Goal: Task Accomplishment & Management: Use online tool/utility

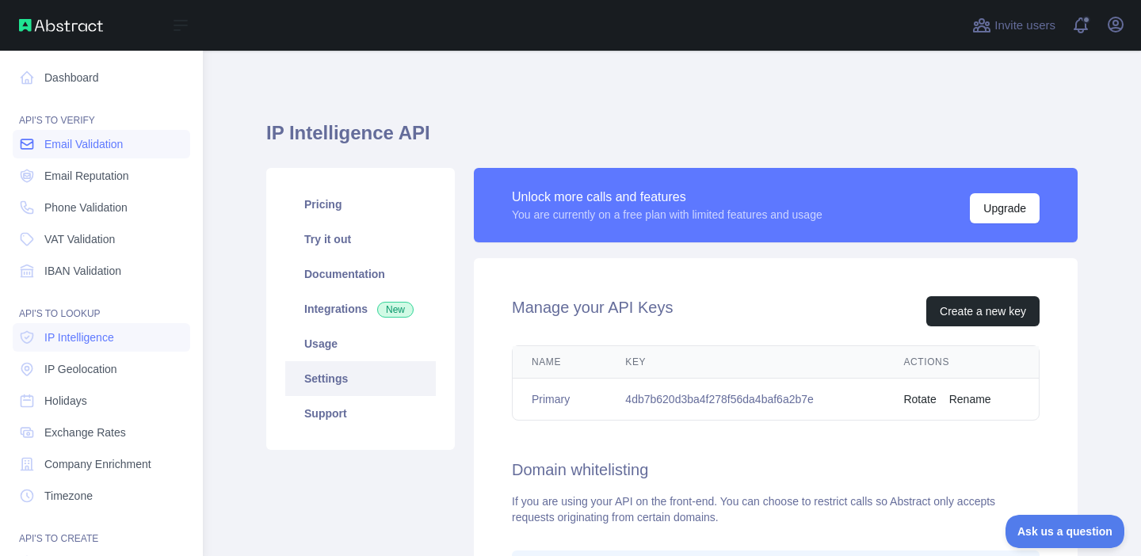
click at [48, 143] on span "Email Validation" at bounding box center [83, 144] width 78 height 16
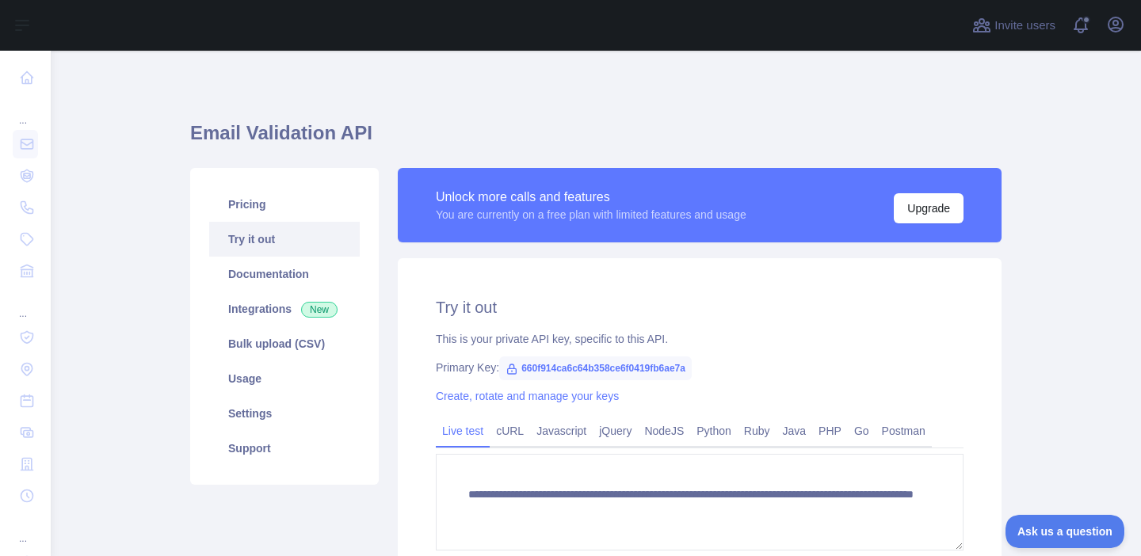
click at [296, 142] on h1 "Email Validation API" at bounding box center [596, 139] width 812 height 38
click at [418, 147] on h1 "Email Validation API" at bounding box center [596, 139] width 812 height 38
click at [375, 143] on h1 "Email Validation API" at bounding box center [596, 139] width 812 height 38
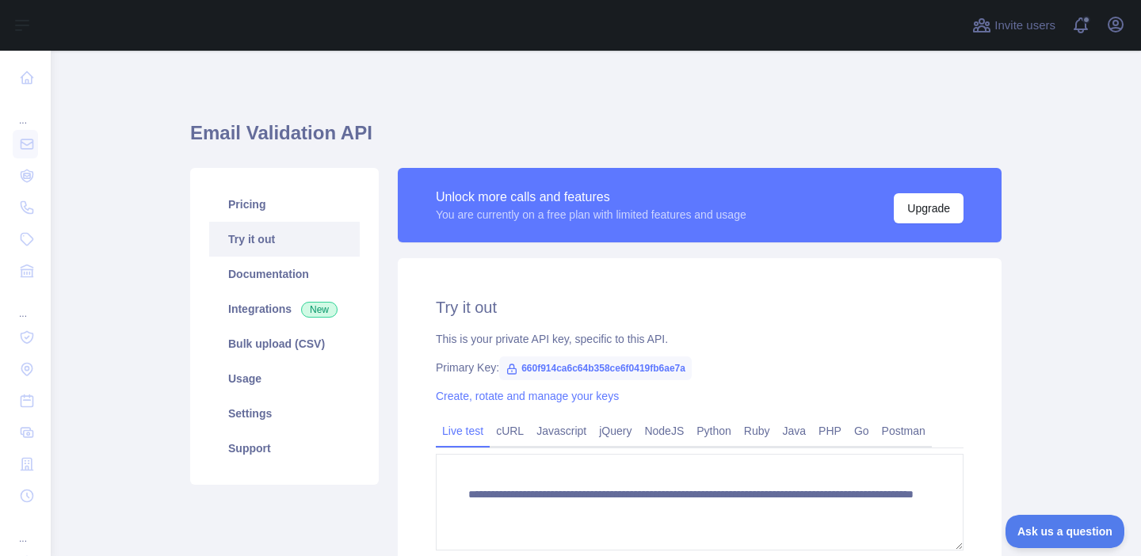
click at [375, 143] on h1 "Email Validation API" at bounding box center [596, 139] width 812 height 38
click at [376, 124] on h1 "Email Validation API" at bounding box center [596, 139] width 812 height 38
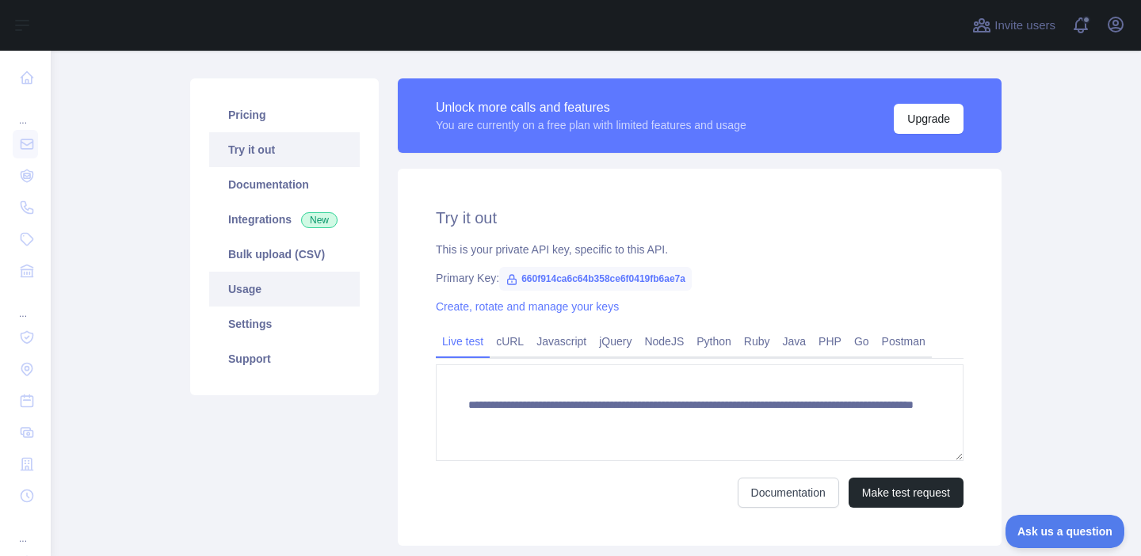
click at [275, 297] on link "Usage" at bounding box center [284, 289] width 151 height 35
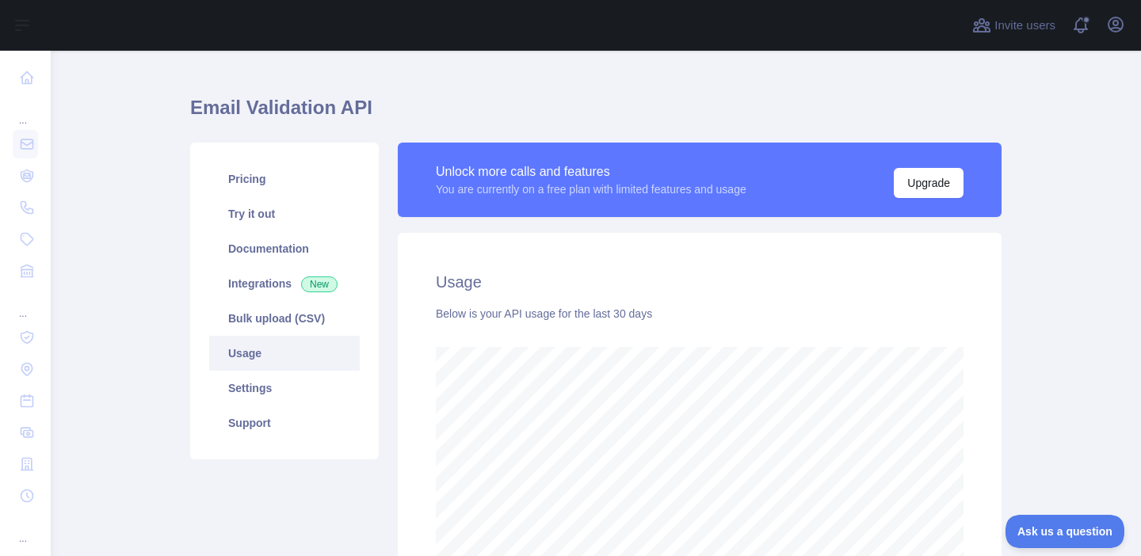
scroll to position [55, 0]
